Goal: Task Accomplishment & Management: Manage account settings

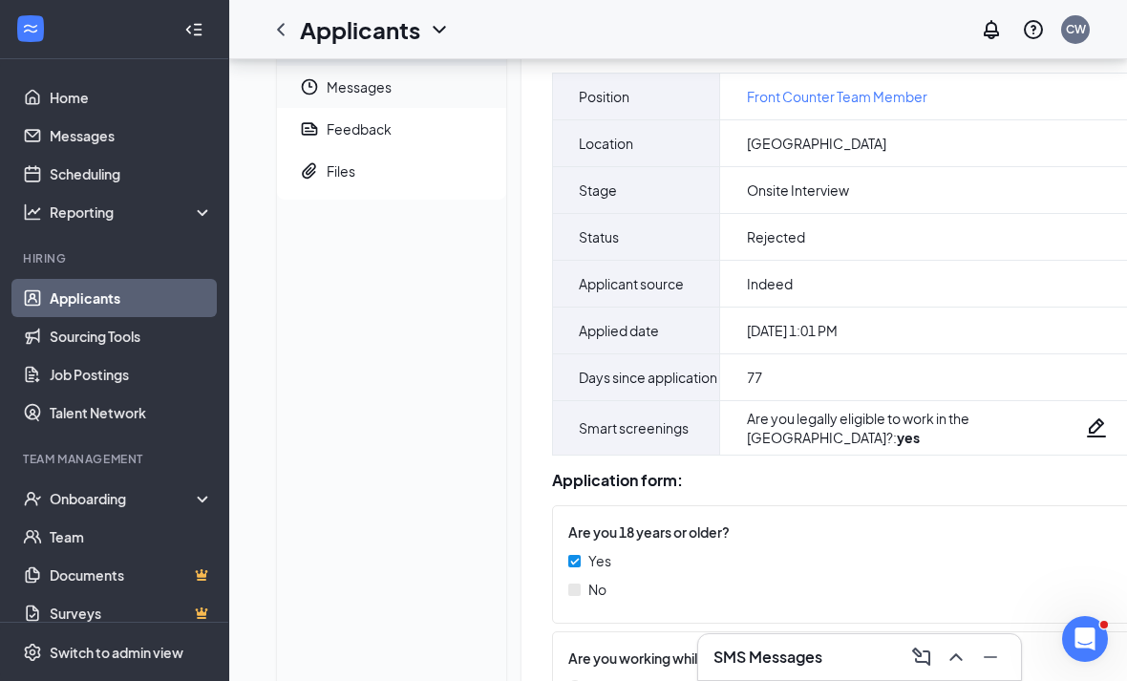
click at [316, 87] on icon "Clock" at bounding box center [310, 87] width 16 height 16
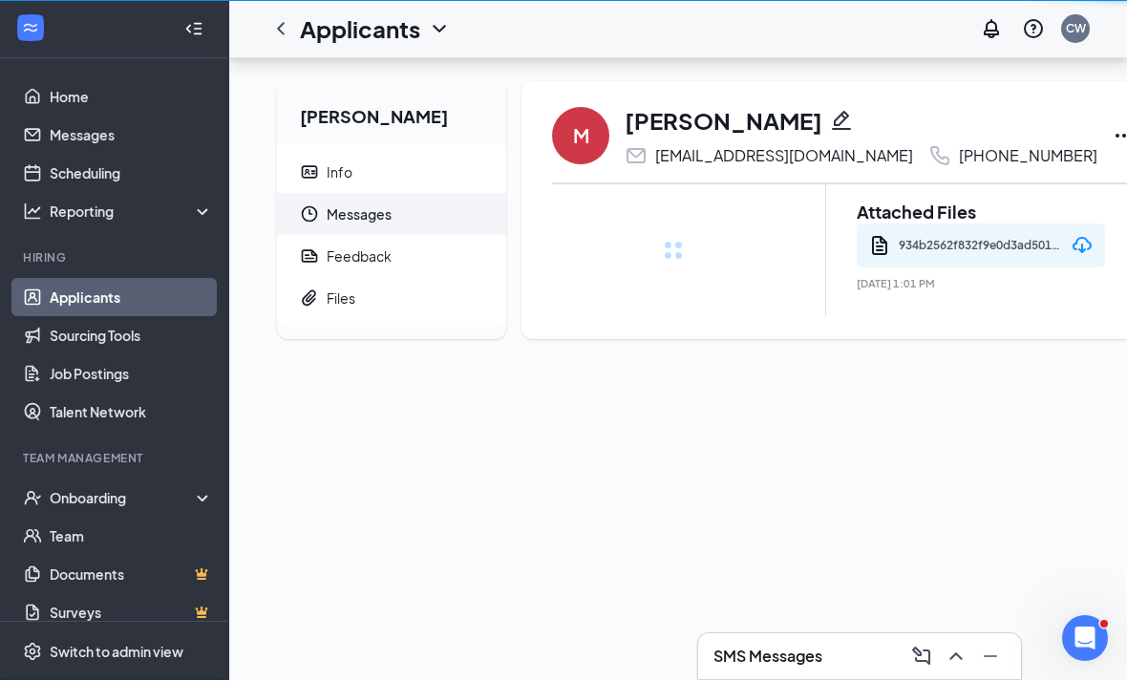
scroll to position [61, 0]
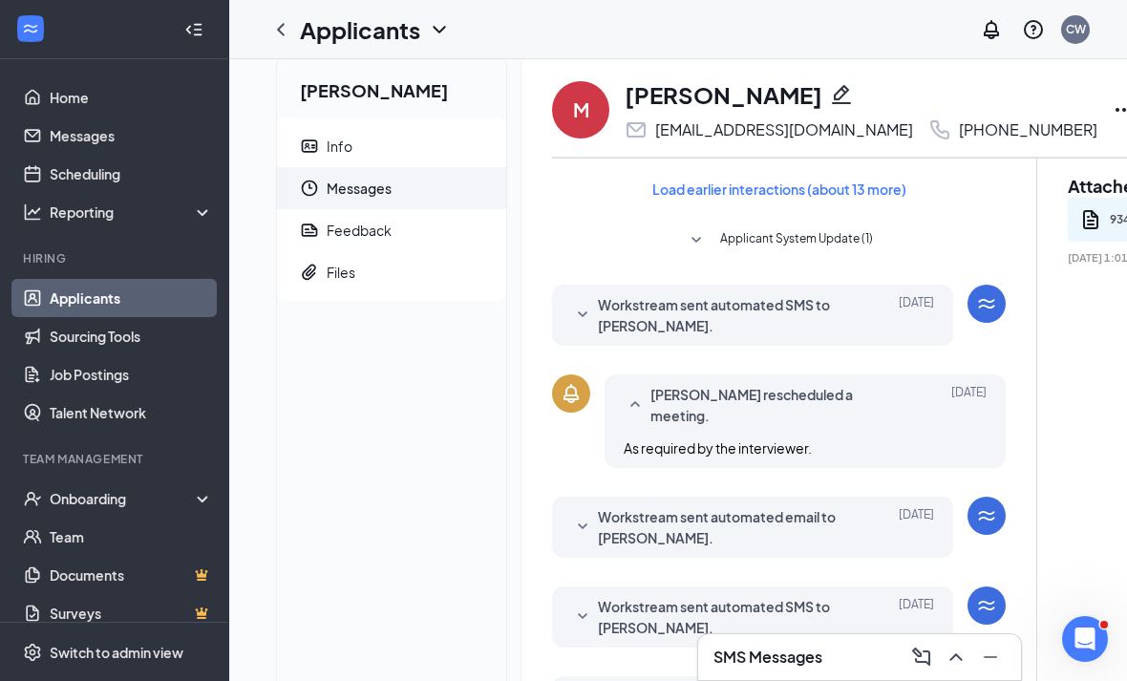
click at [895, 538] on div "[DATE]" at bounding box center [891, 527] width 86 height 42
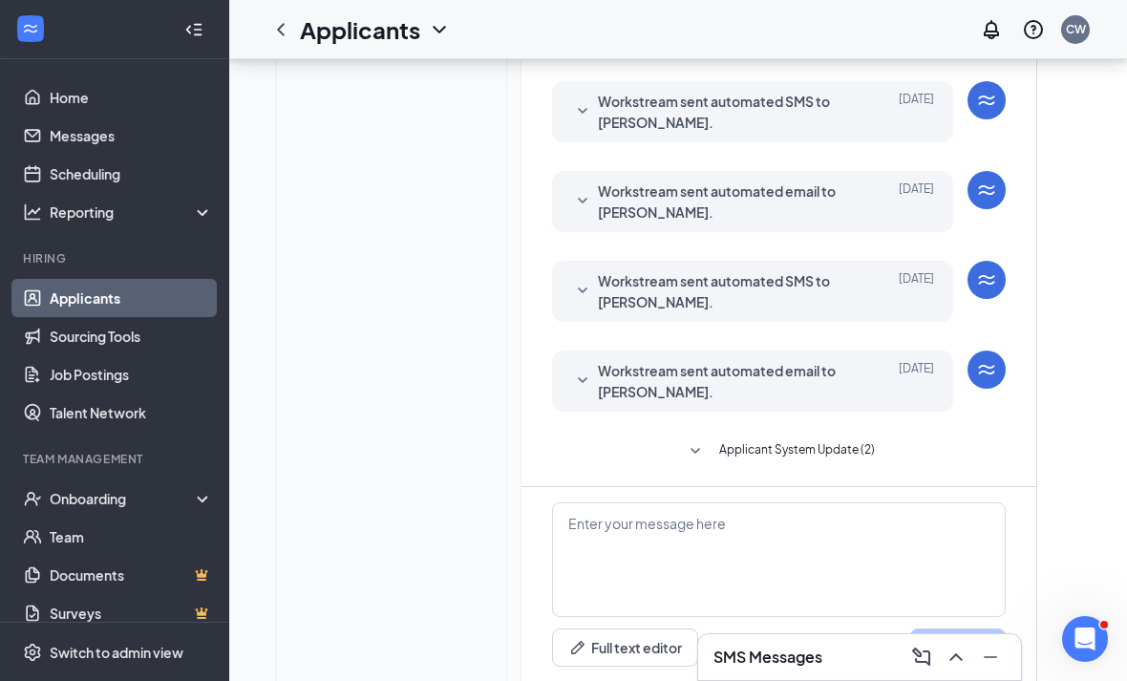
scroll to position [860, 0]
click at [871, 379] on div "[DATE]" at bounding box center [891, 380] width 86 height 42
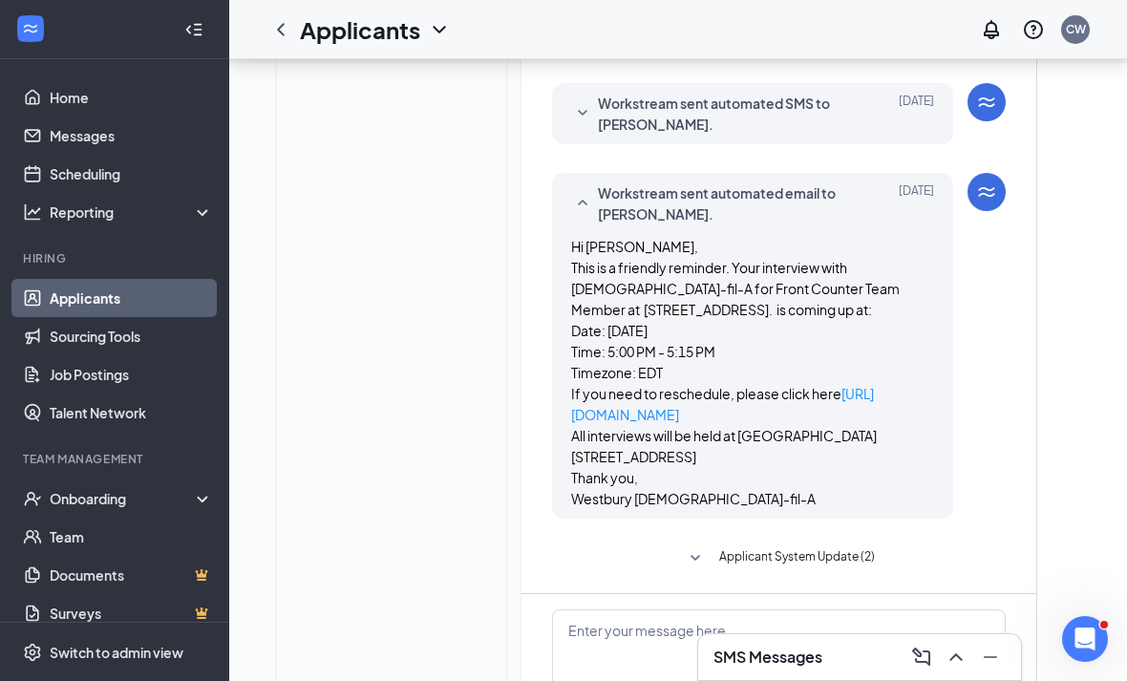
scroll to position [1096, 0]
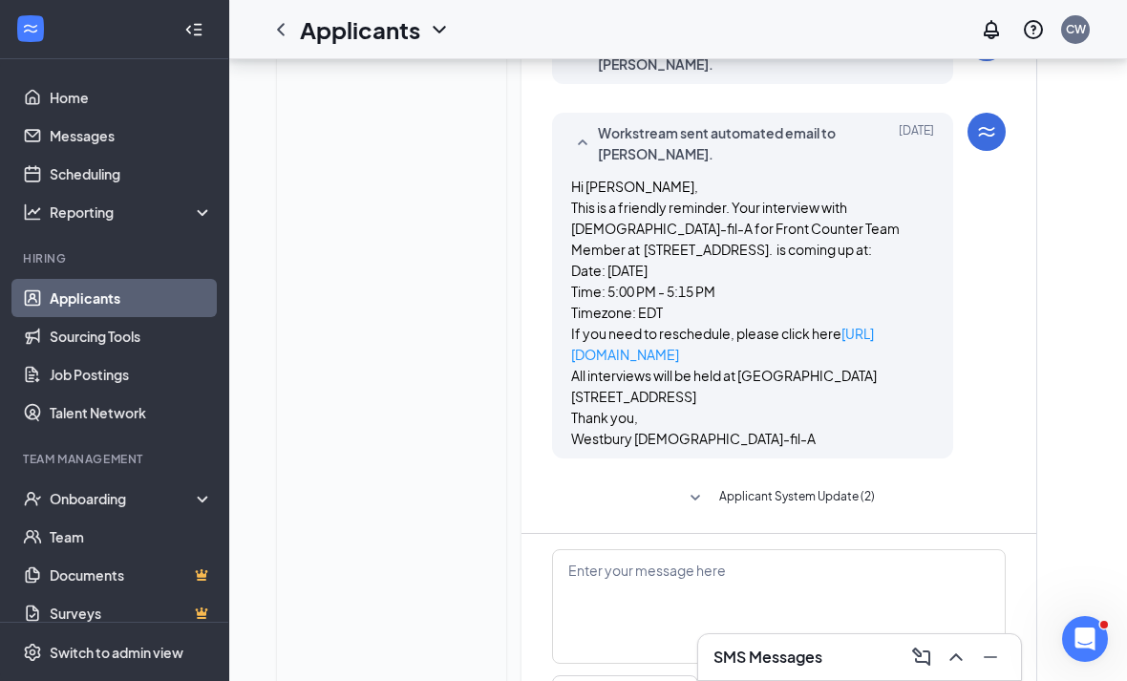
click at [825, 499] on span "Applicant System Update (2)" at bounding box center [797, 498] width 156 height 23
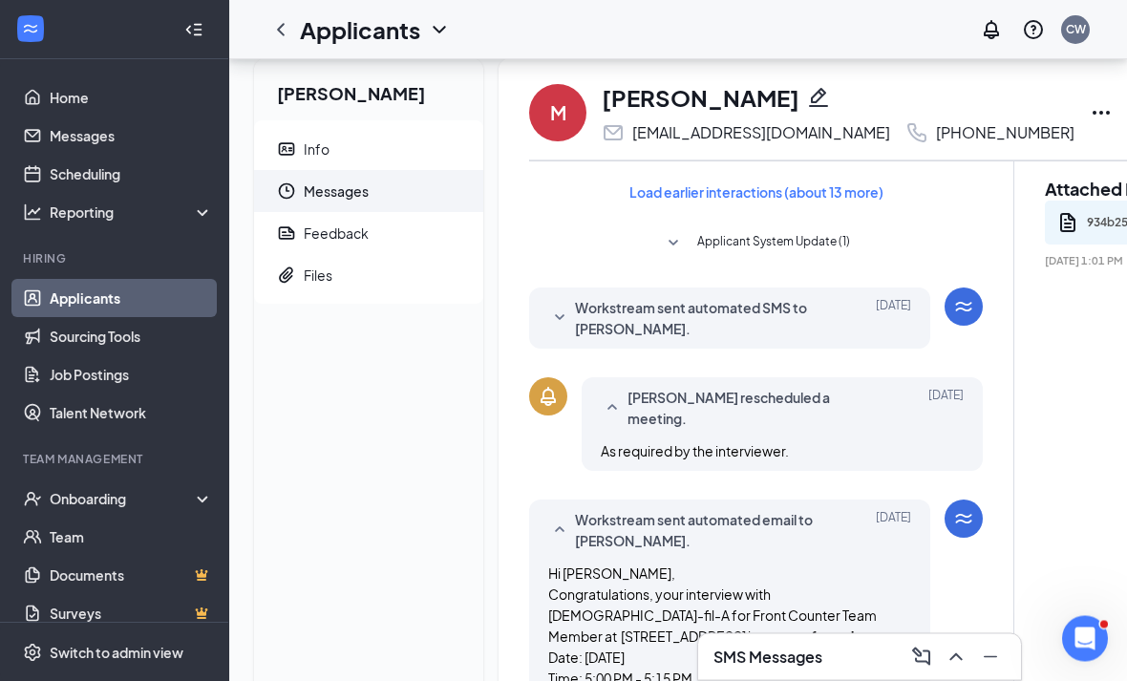
scroll to position [0, 0]
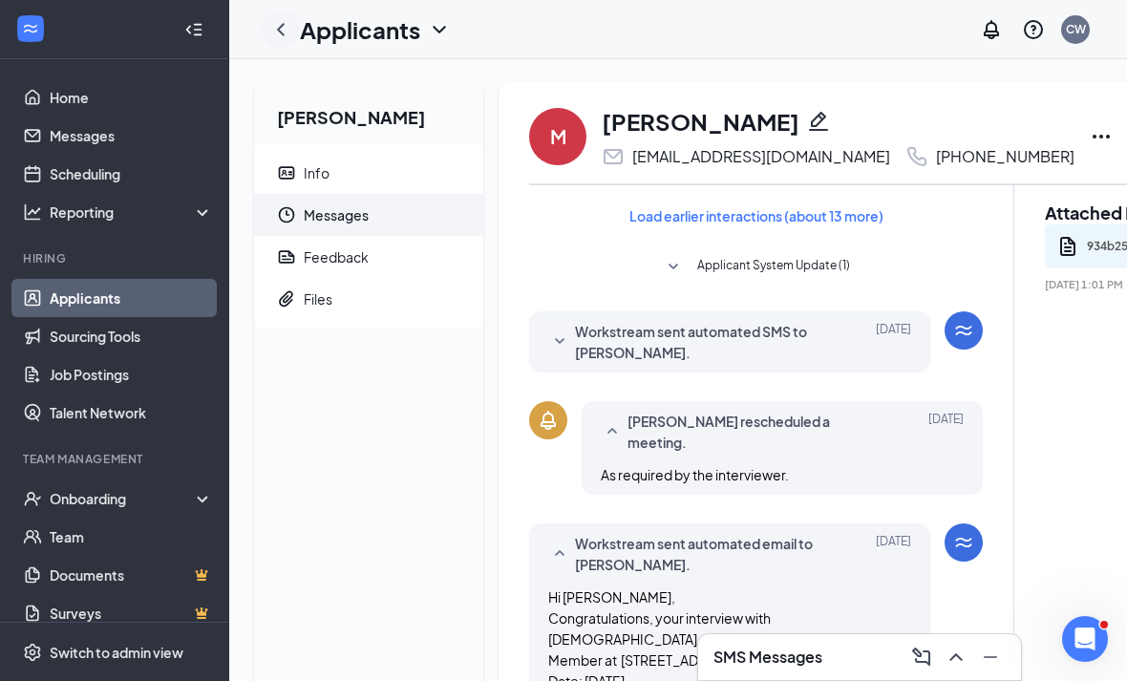
click at [288, 36] on icon "ChevronLeft" at bounding box center [280, 29] width 23 height 23
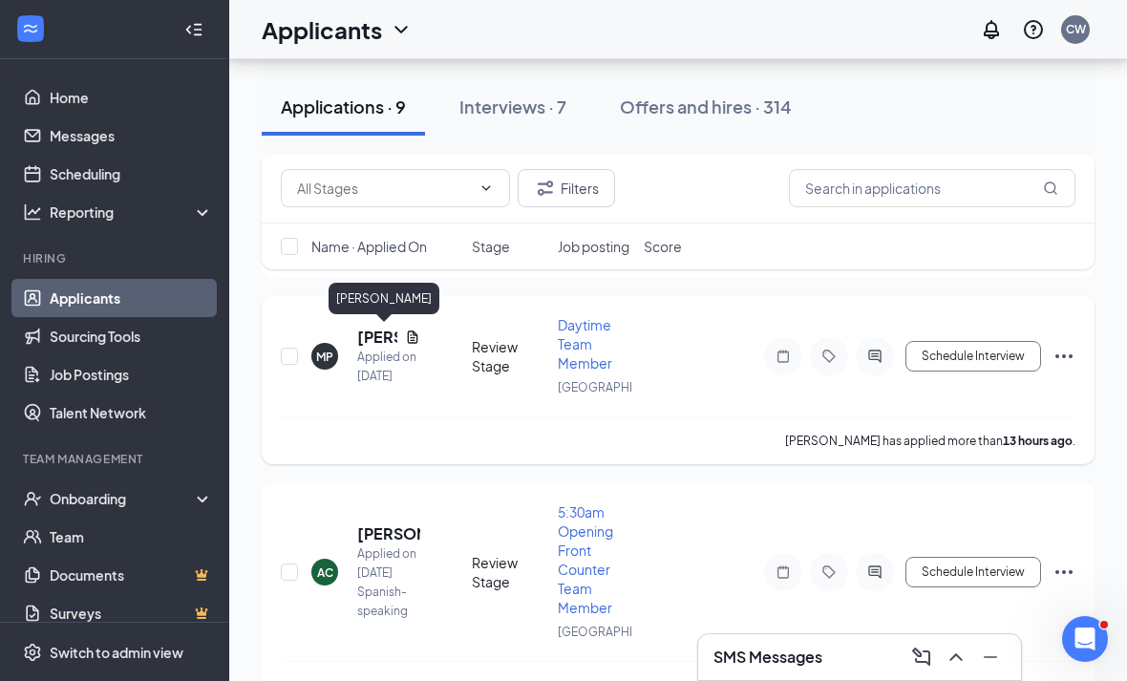
click at [368, 344] on h5 "[PERSON_NAME]" at bounding box center [377, 337] width 40 height 21
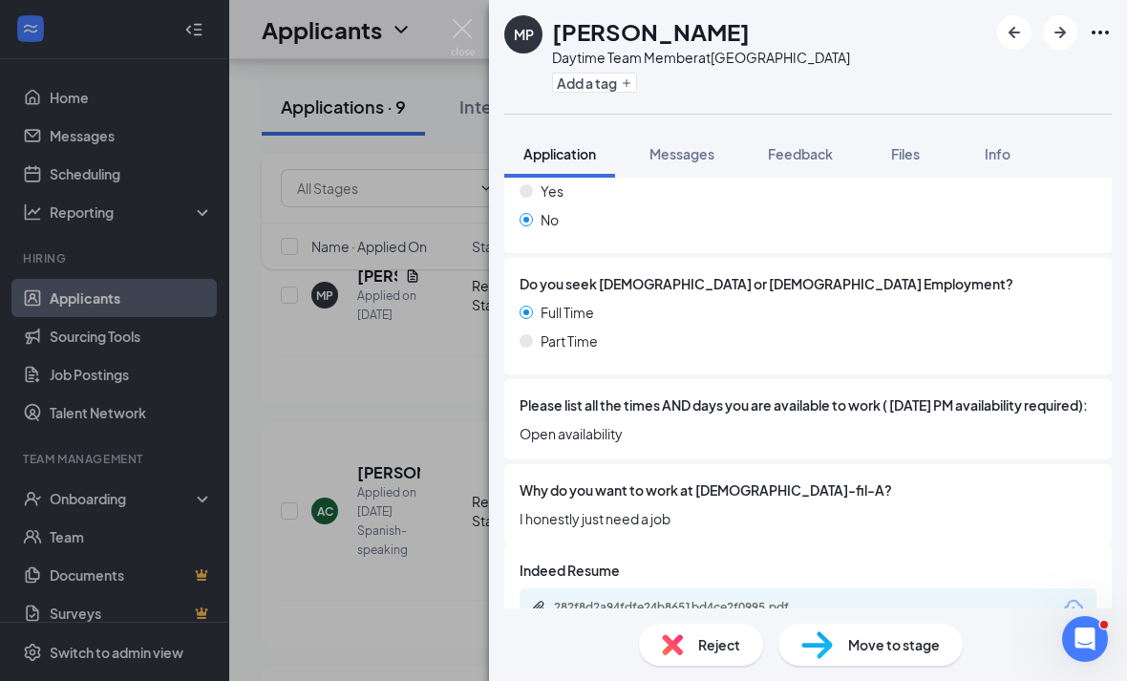
scroll to position [61, 0]
click at [890, 649] on span "Move to stage" at bounding box center [894, 644] width 92 height 21
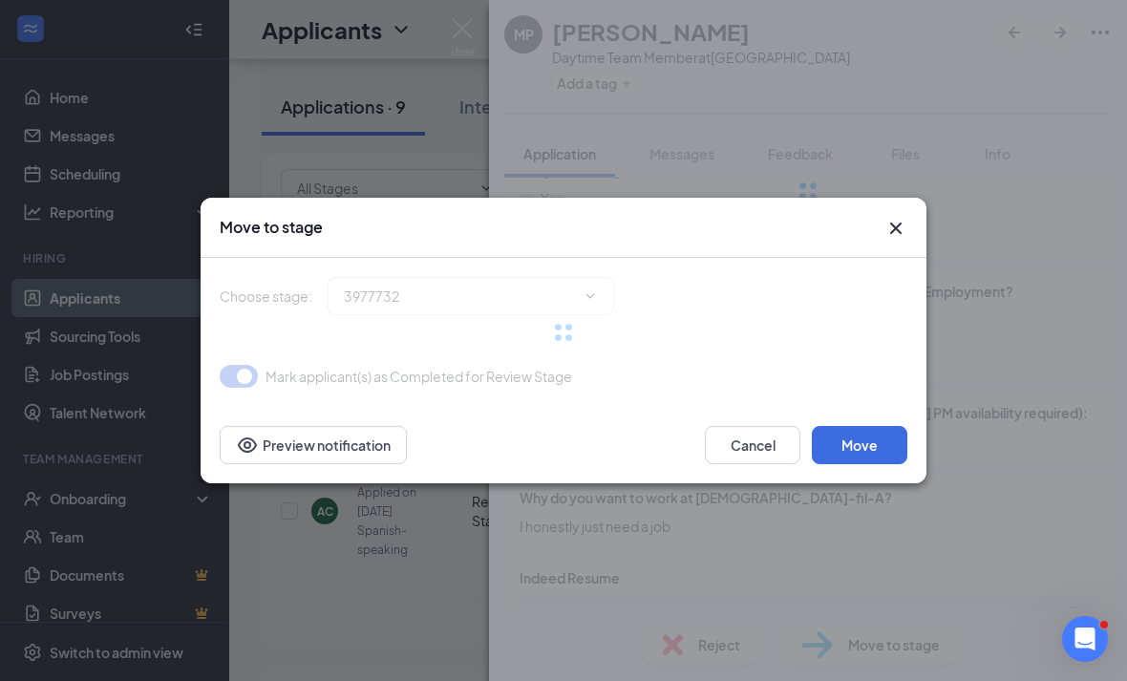
type input "Onsite Interview (next stage)"
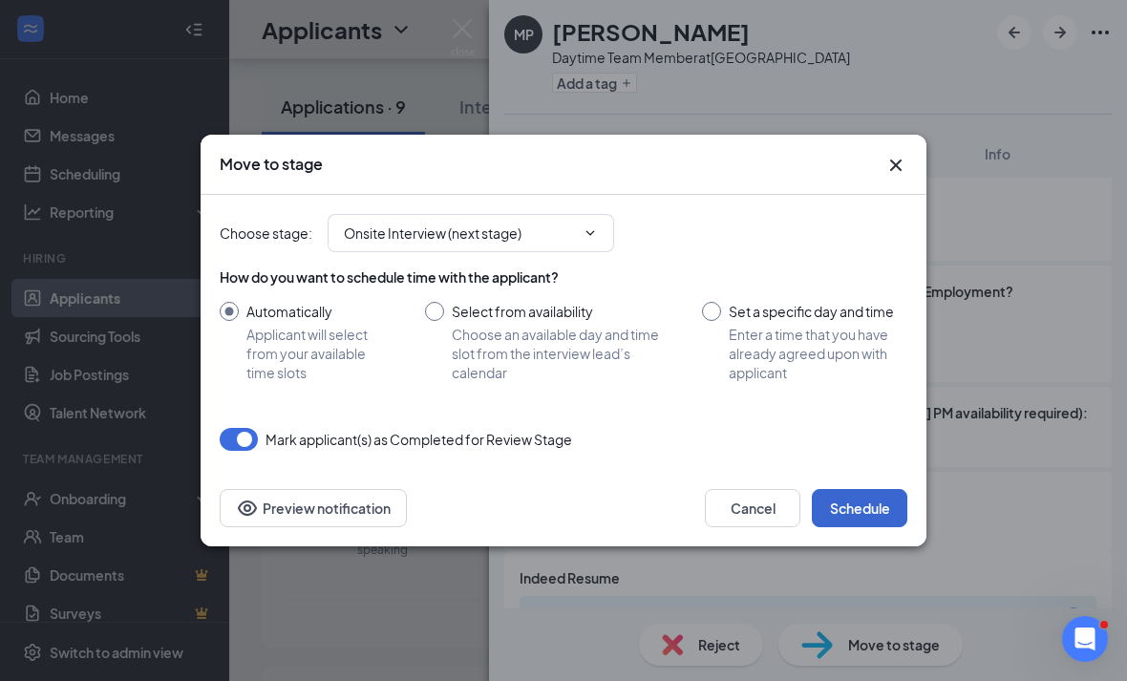
click at [858, 508] on button "Schedule" at bounding box center [860, 508] width 96 height 38
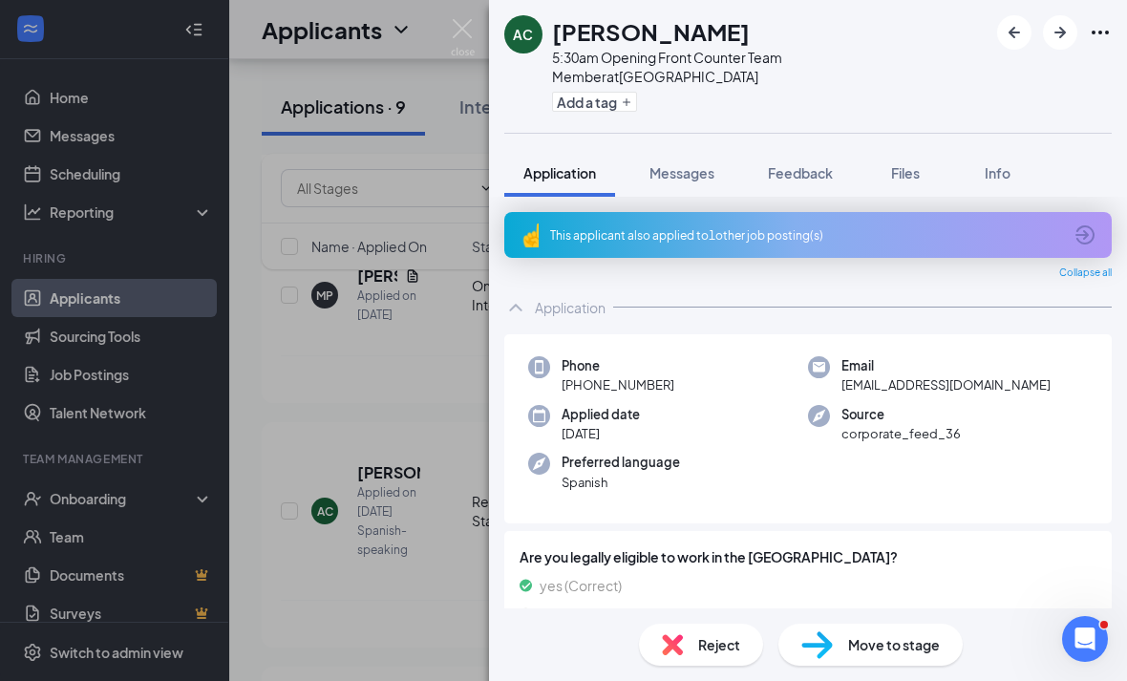
click at [421, 465] on div "AC [PERSON_NAME] 5:30am Opening Front Counter Team Member at [GEOGRAPHIC_DATA] …" at bounding box center [563, 340] width 1127 height 681
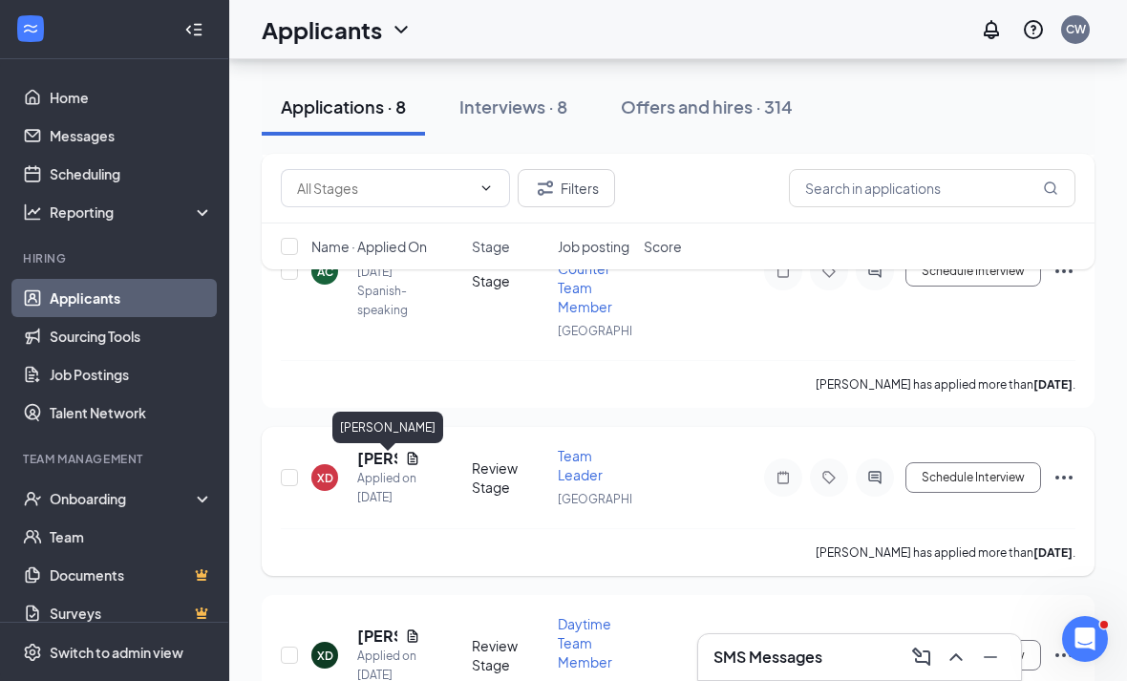
click at [377, 468] on h5 "[PERSON_NAME]" at bounding box center [377, 458] width 40 height 21
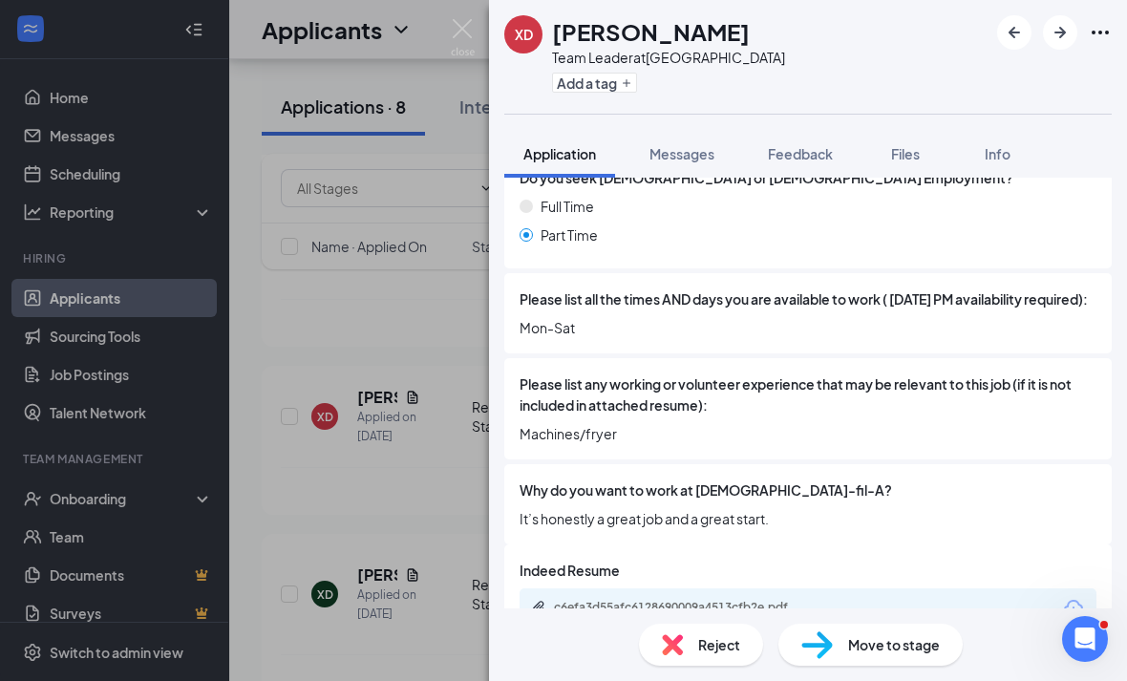
scroll to position [61, 0]
click at [729, 650] on span "Reject" at bounding box center [719, 644] width 42 height 21
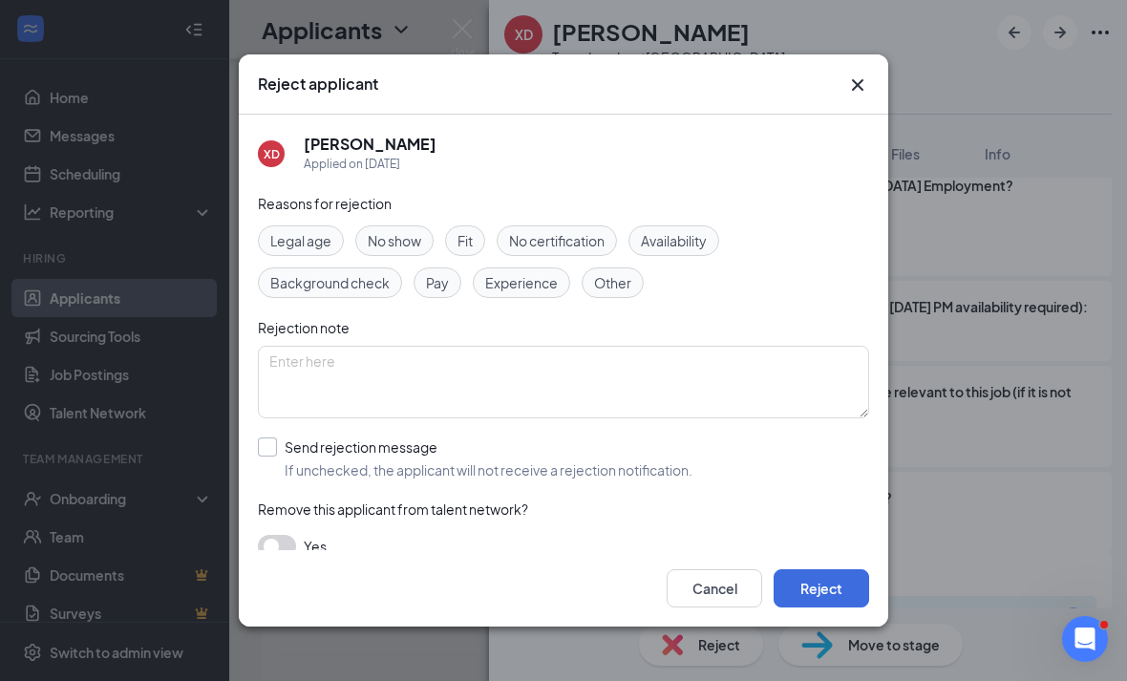
click at [469, 460] on span "If unchecked, the applicant will not receive a rejection notification." at bounding box center [489, 469] width 408 height 19
click at [469, 457] on input "Send rejection message If unchecked, the applicant will not receive a rejection…" at bounding box center [475, 458] width 435 height 42
checkbox input "true"
click at [796, 606] on button "Reject" at bounding box center [822, 588] width 96 height 38
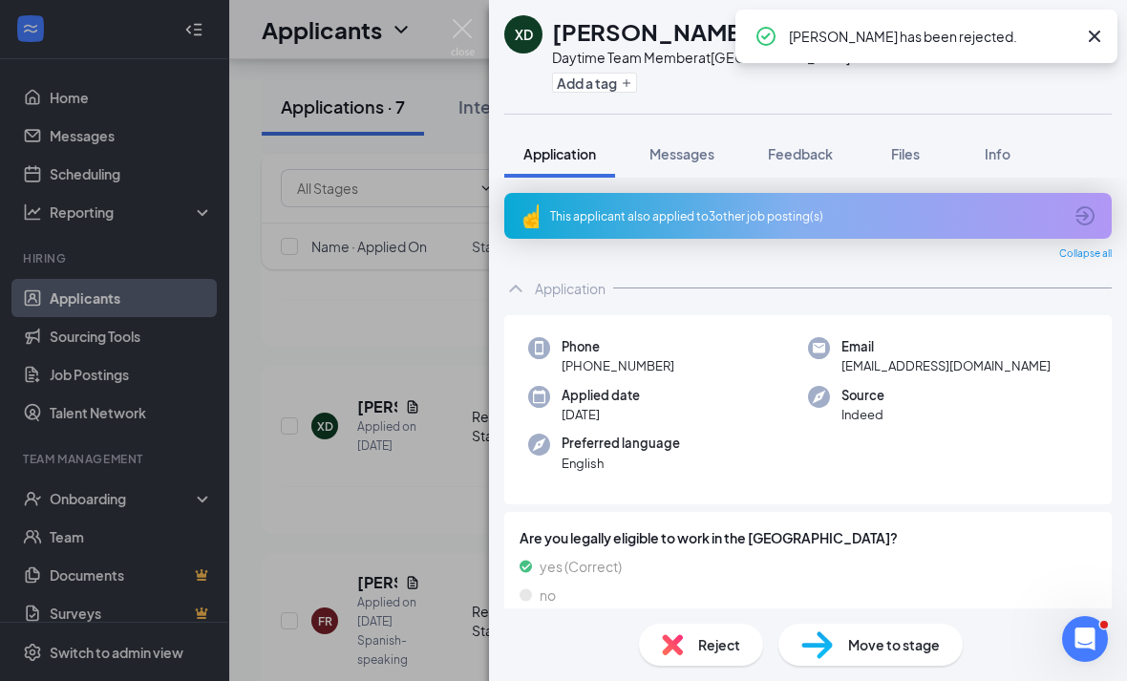
click at [476, 522] on div "XD [PERSON_NAME] Daytime Team Member at [GEOGRAPHIC_DATA] Add a tag Application…" at bounding box center [563, 340] width 1127 height 681
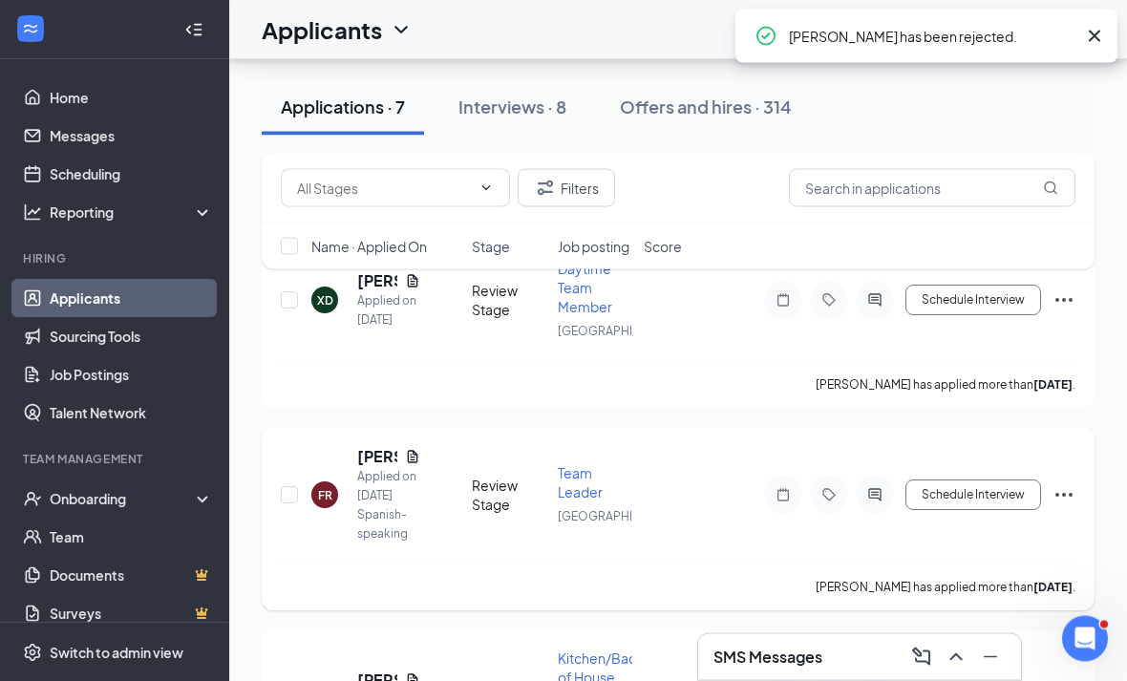
scroll to position [837, 0]
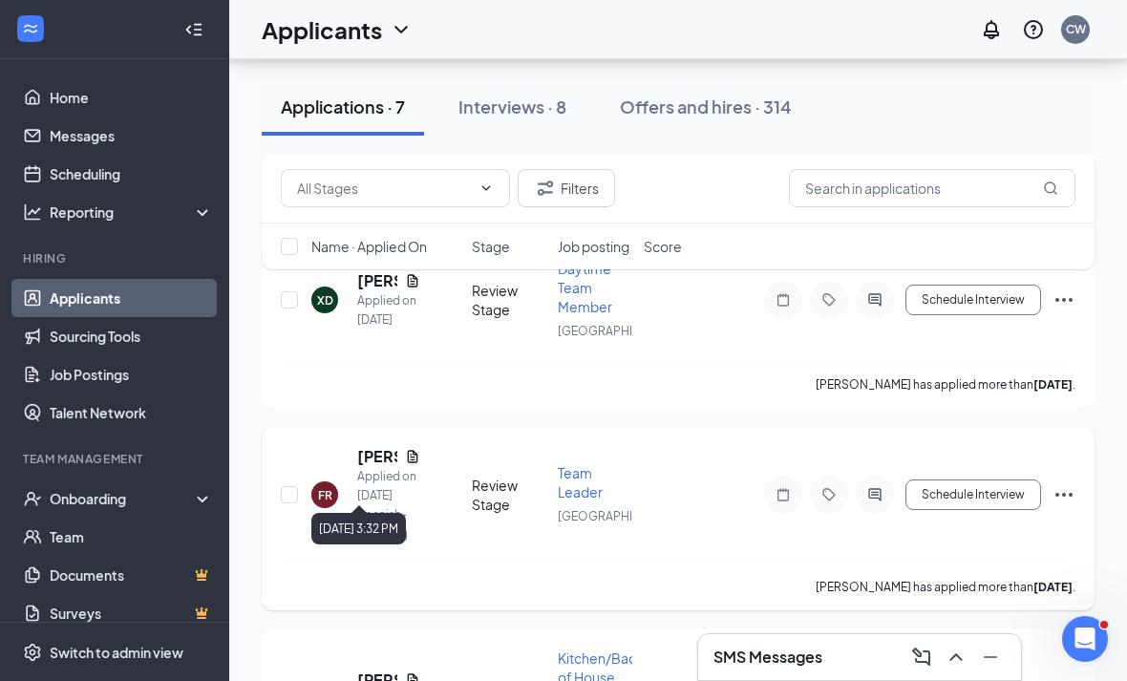
click at [368, 459] on h5 "[PERSON_NAME]" at bounding box center [377, 456] width 40 height 21
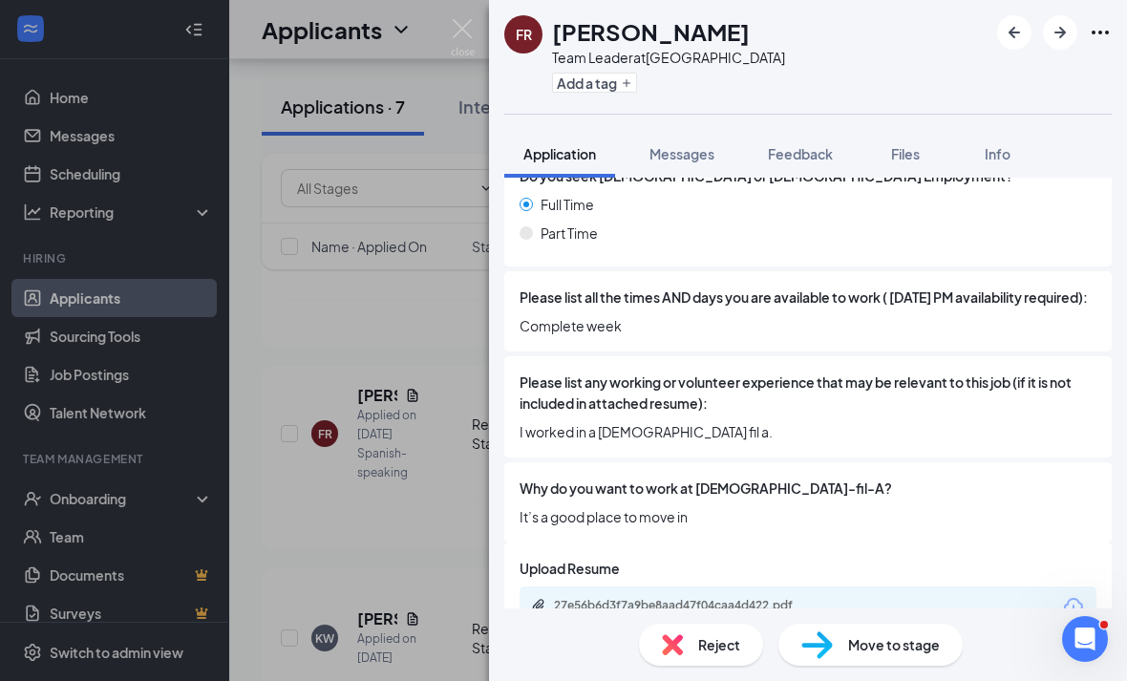
scroll to position [670, 0]
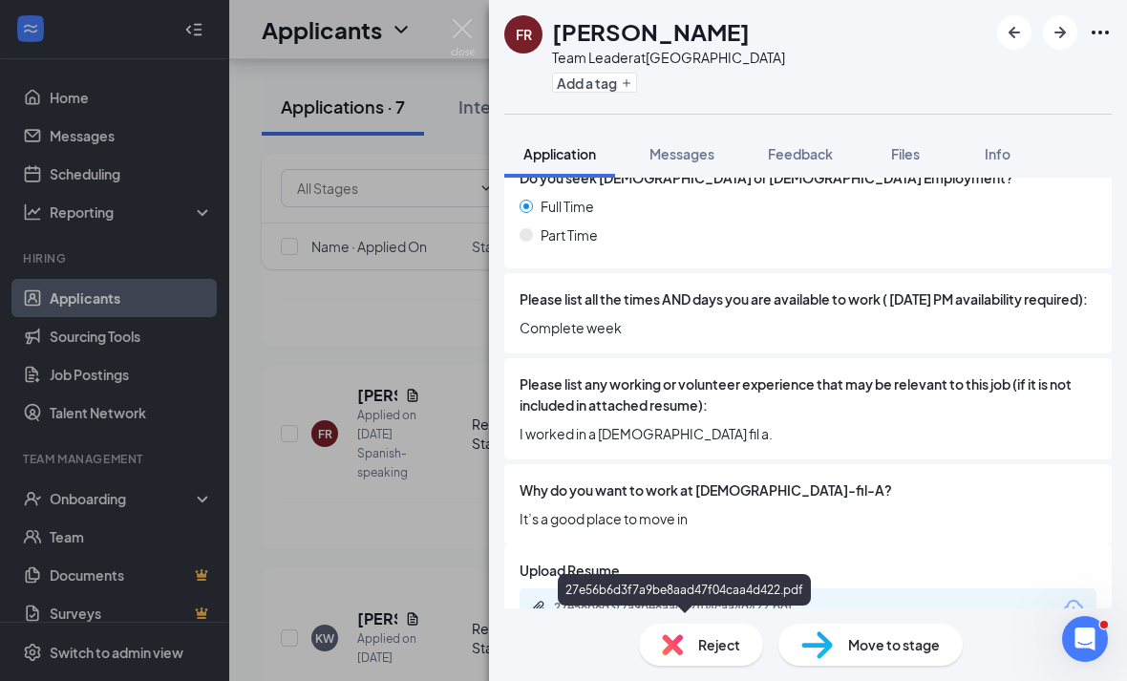
click at [691, 615] on div "27e56b6d3f7a9be8aad47f04caa4d422.pdf" at bounding box center [687, 607] width 267 height 15
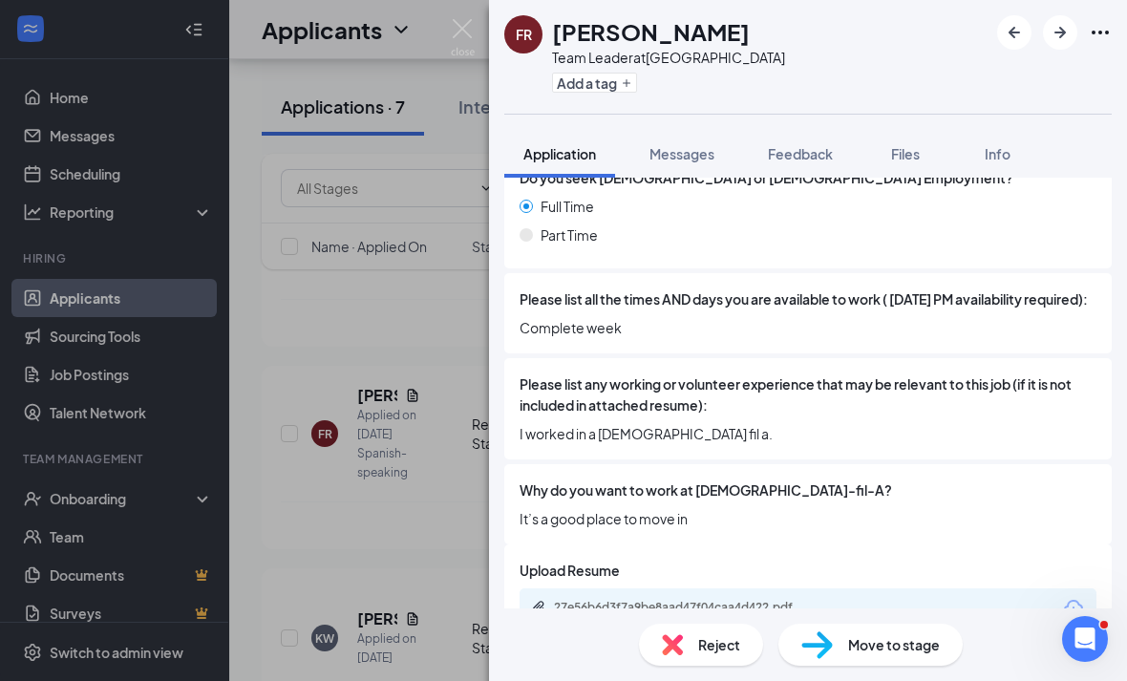
scroll to position [663, 0]
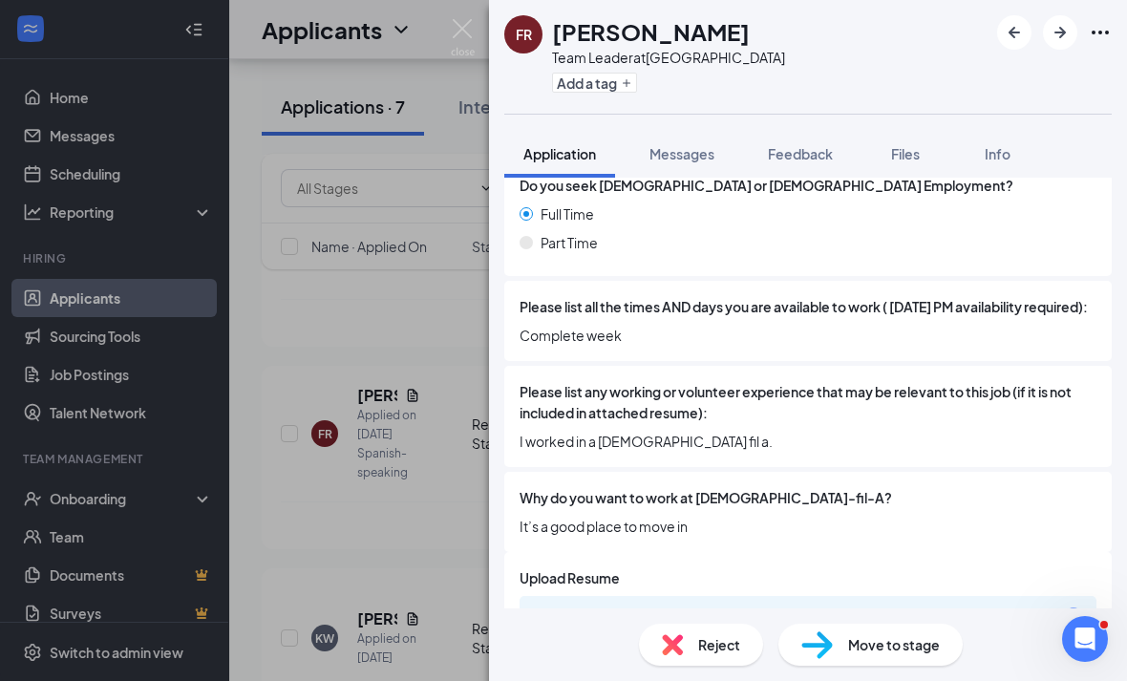
click at [297, 503] on div "FR [PERSON_NAME] Team Leader at [GEOGRAPHIC_DATA] Add a tag Application Message…" at bounding box center [563, 340] width 1127 height 681
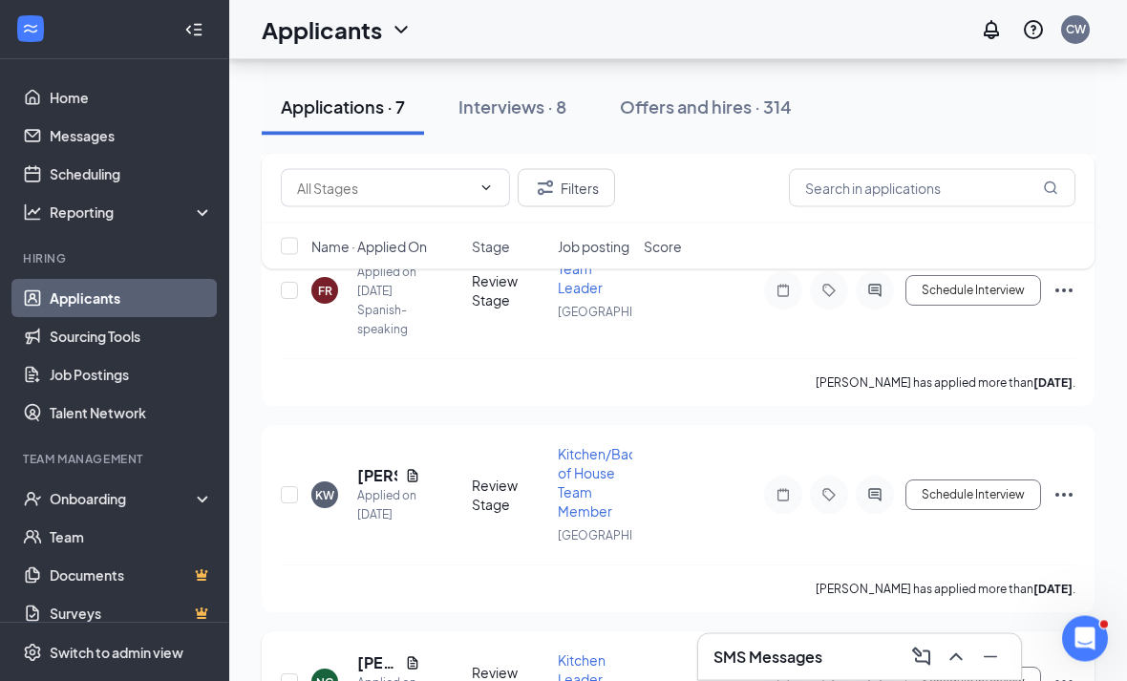
scroll to position [1133, 0]
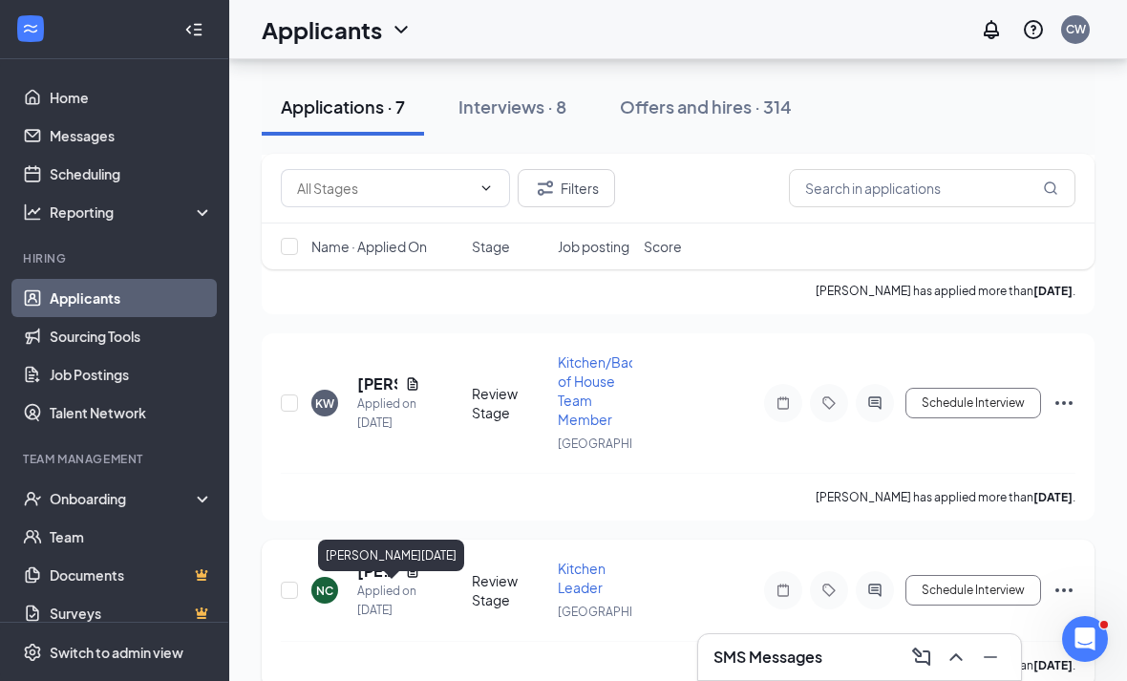
click at [367, 582] on h5 "[PERSON_NAME][DATE]" at bounding box center [377, 571] width 40 height 21
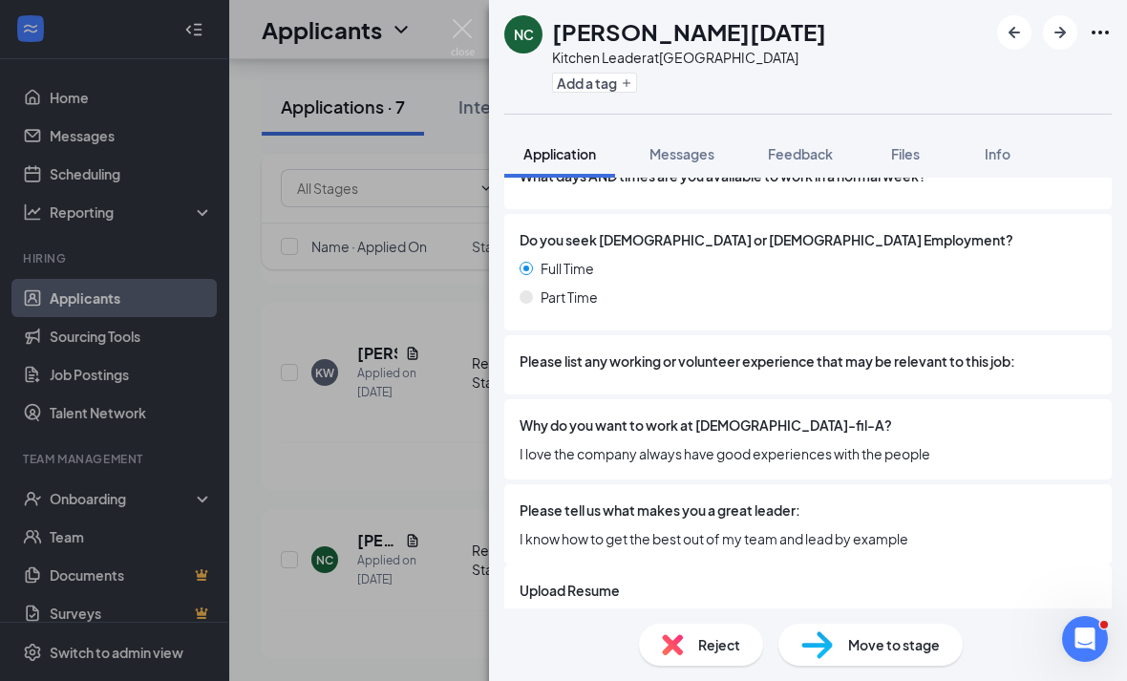
scroll to position [671, 0]
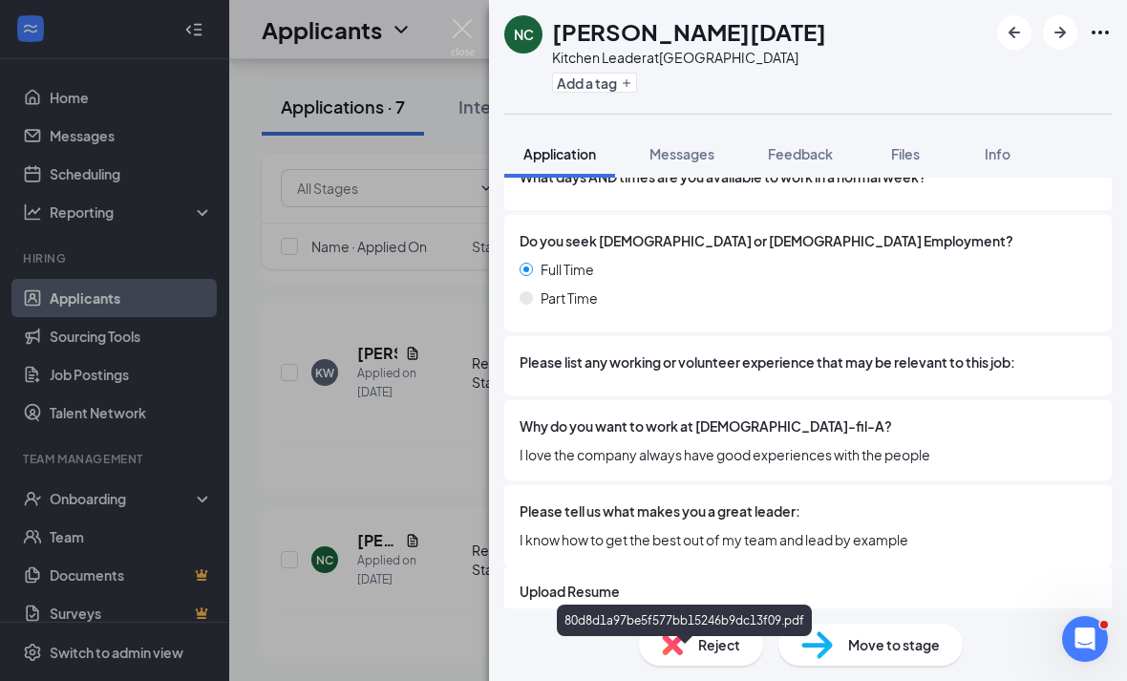
click at [673, 625] on div "80d8d1a97be5f577bb15246b9dc13f09.pdf" at bounding box center [687, 628] width 267 height 15
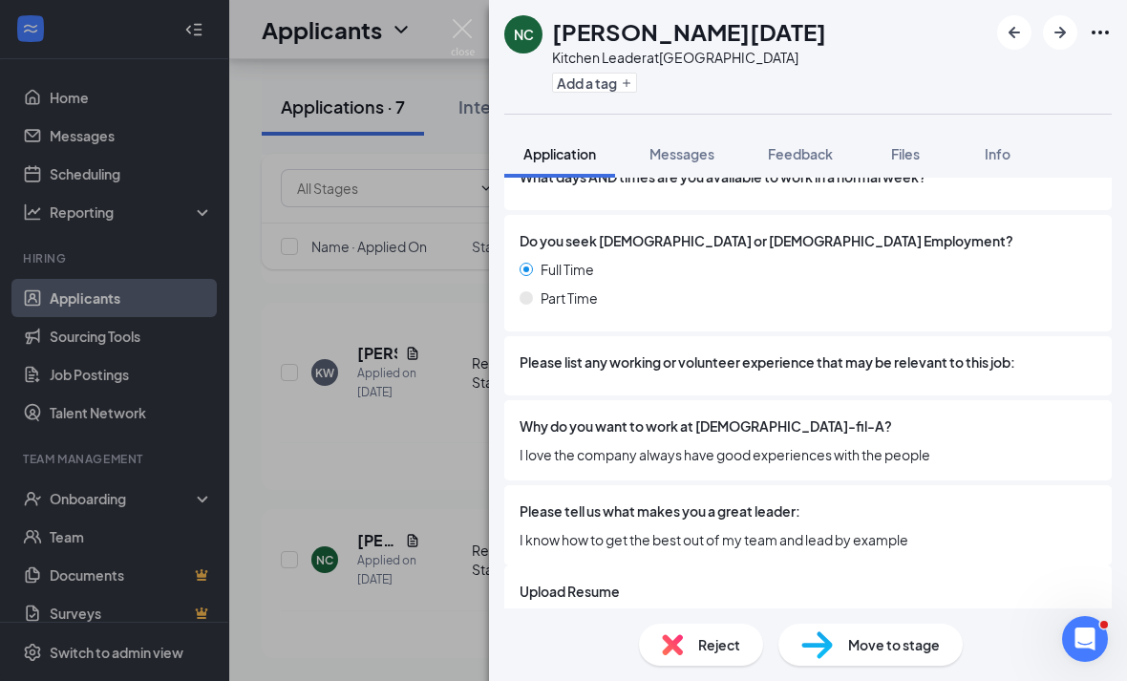
scroll to position [664, 0]
